Goal: Task Accomplishment & Management: Use online tool/utility

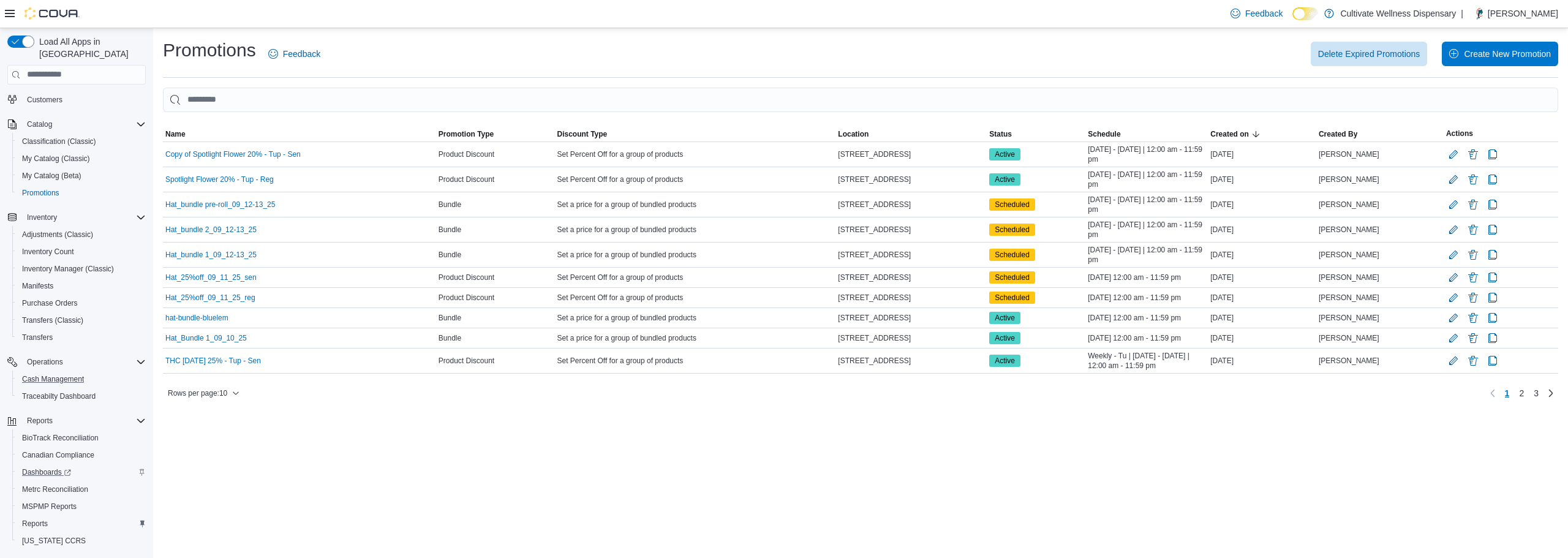
scroll to position [126, 0]
click at [31, 496] on span "Reports" at bounding box center [35, 500] width 26 height 10
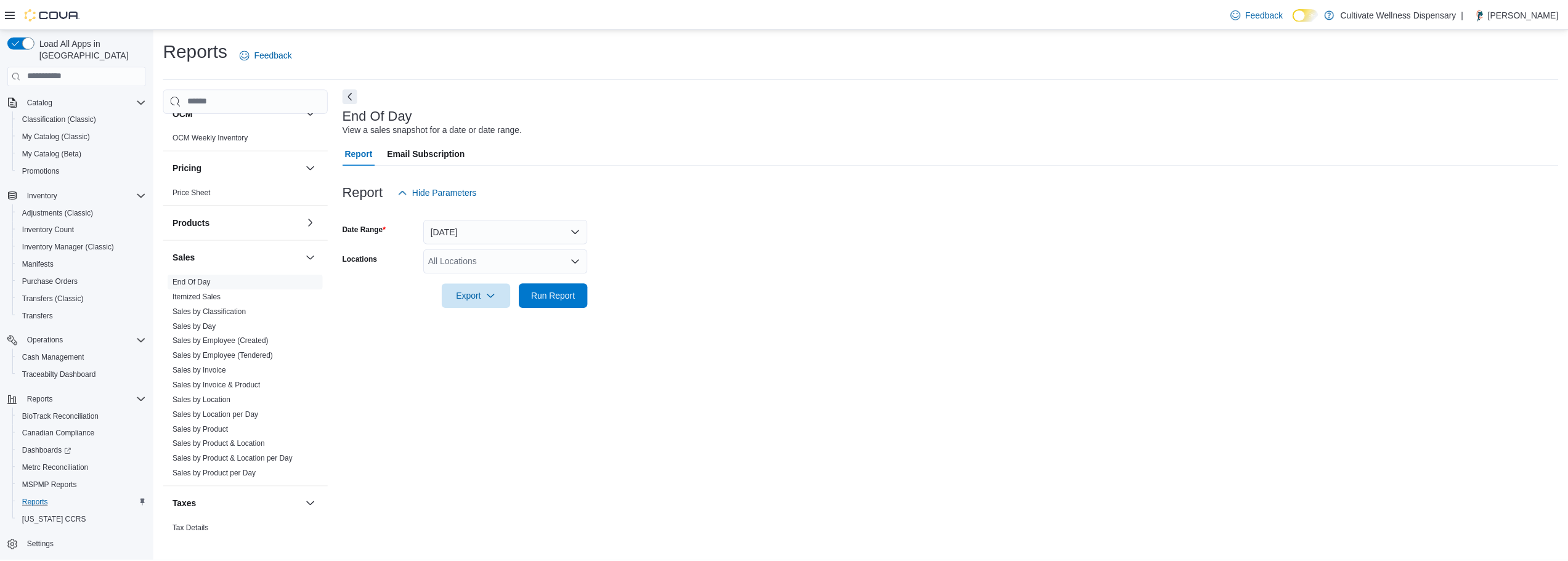
scroll to position [921, 0]
click at [209, 390] on link "Sales by Product" at bounding box center [202, 394] width 56 height 9
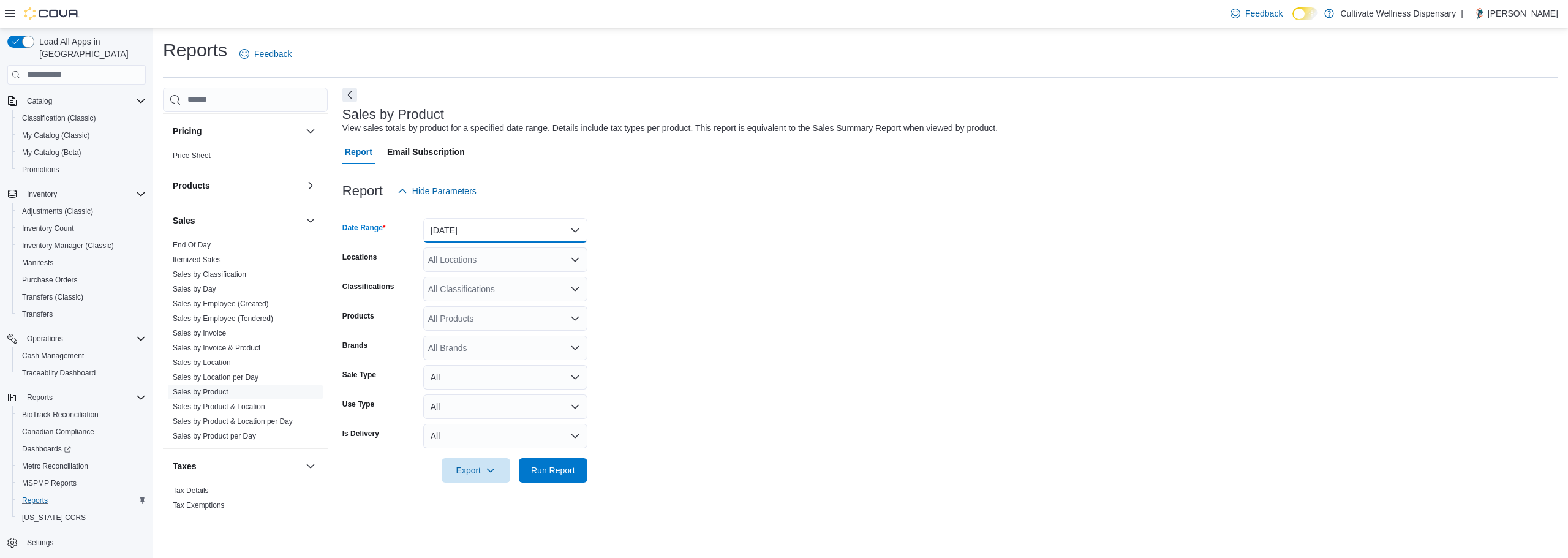
click at [554, 235] on button "[DATE]" at bounding box center [505, 230] width 164 height 24
click at [444, 273] on span "[DATE]" at bounding box center [512, 279] width 140 height 15
click at [472, 262] on div "All Locations" at bounding box center [505, 260] width 164 height 24
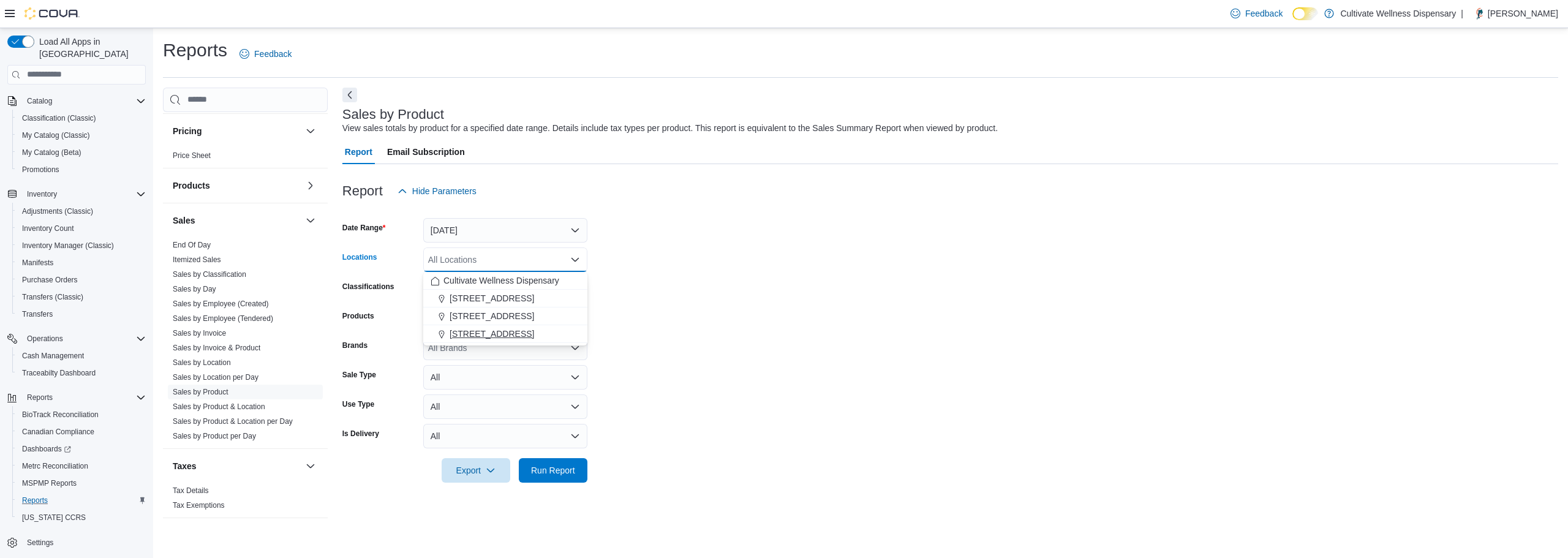
click at [476, 330] on span "[STREET_ADDRESS]" at bounding box center [492, 334] width 85 height 12
drag, startPoint x: 699, startPoint y: 310, endPoint x: 606, endPoint y: 412, distance: 138.0
click at [699, 312] on form "Date Range [DATE] Locations [STREET_ADDRESS] Classifications All Classification…" at bounding box center [951, 343] width 1216 height 279
click at [559, 474] on span "Run Report" at bounding box center [553, 470] width 44 height 12
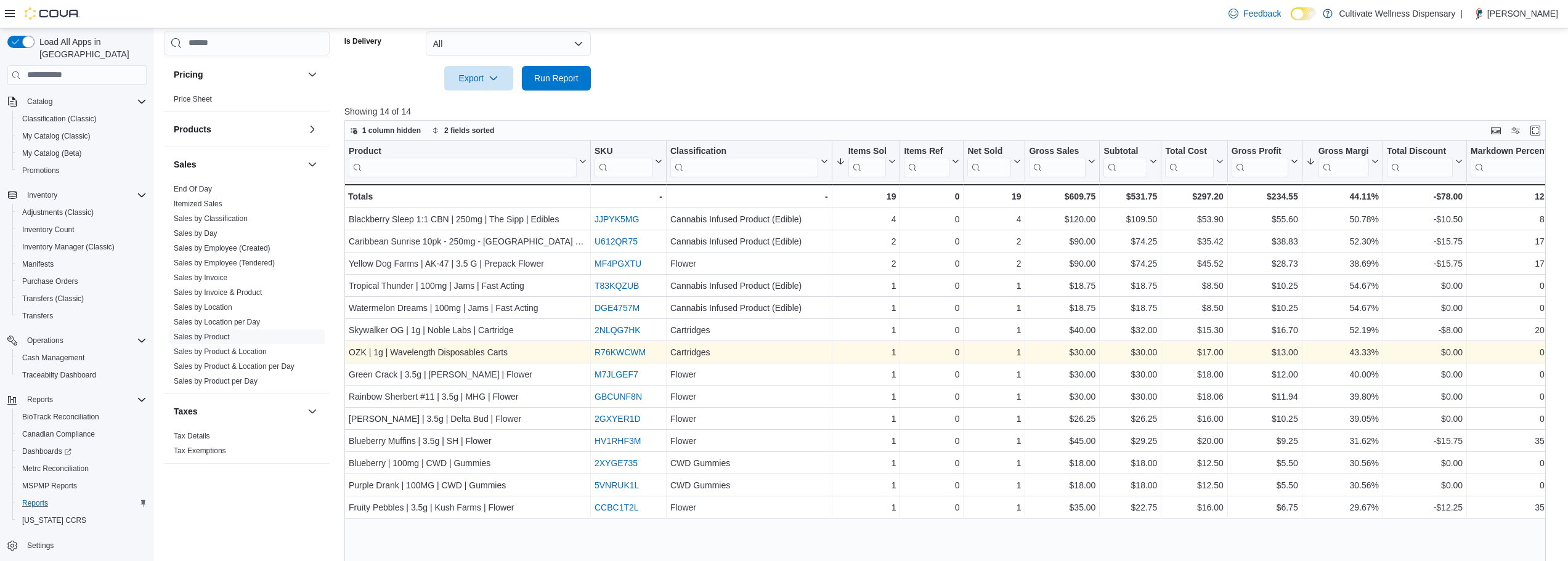
scroll to position [412, 0]
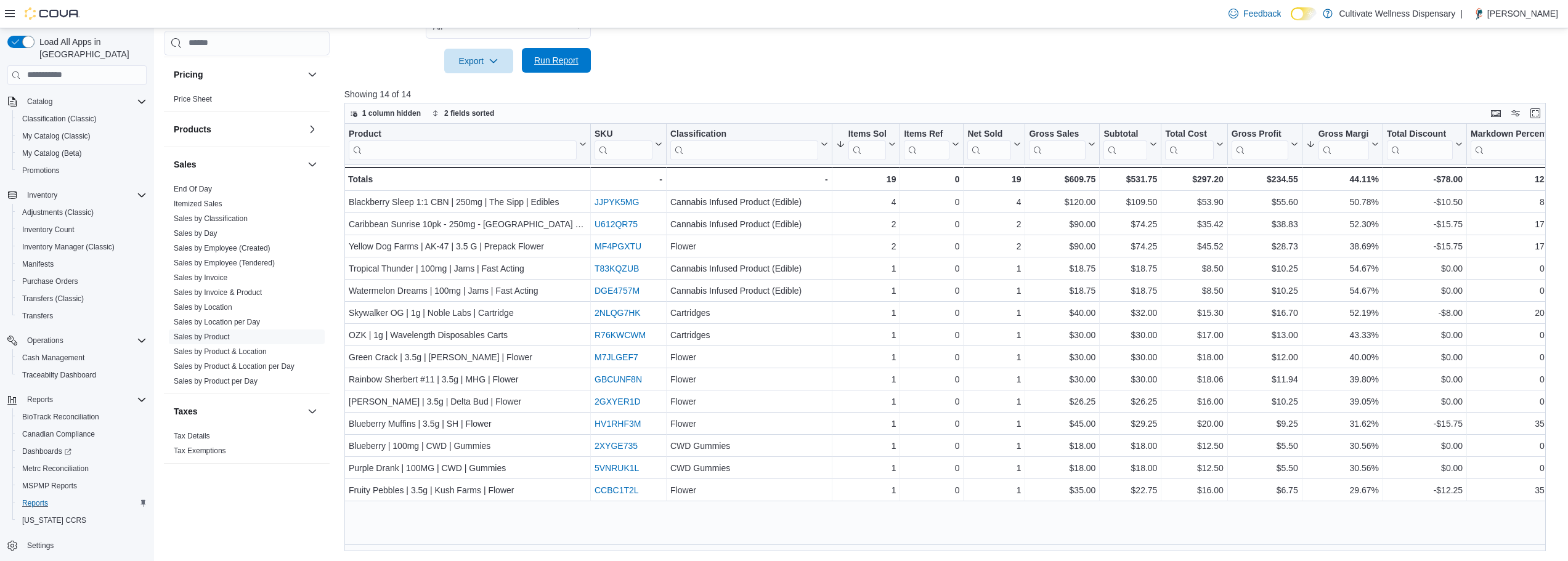
drag, startPoint x: 547, startPoint y: 57, endPoint x: 539, endPoint y: 63, distance: 10.0
click at [547, 57] on span "Run Report" at bounding box center [556, 60] width 44 height 13
